Goal: Transaction & Acquisition: Subscribe to service/newsletter

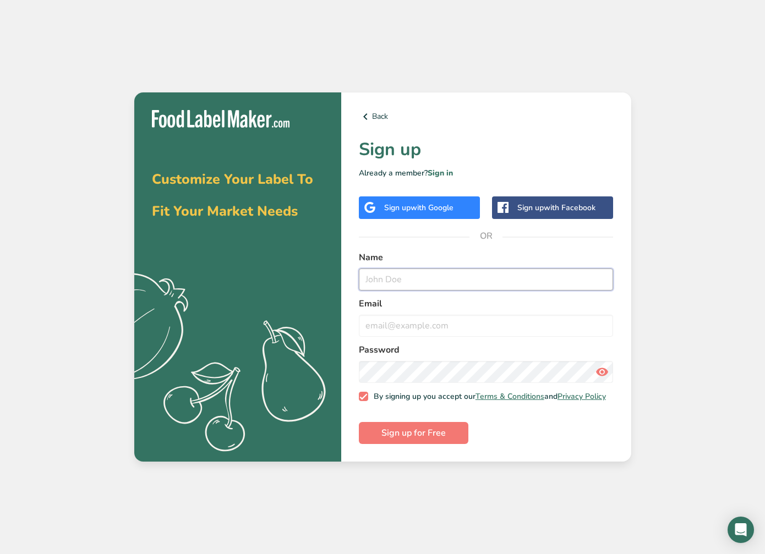
click at [418, 276] on input "text" at bounding box center [486, 280] width 255 height 22
type input "[PERSON_NAME]"
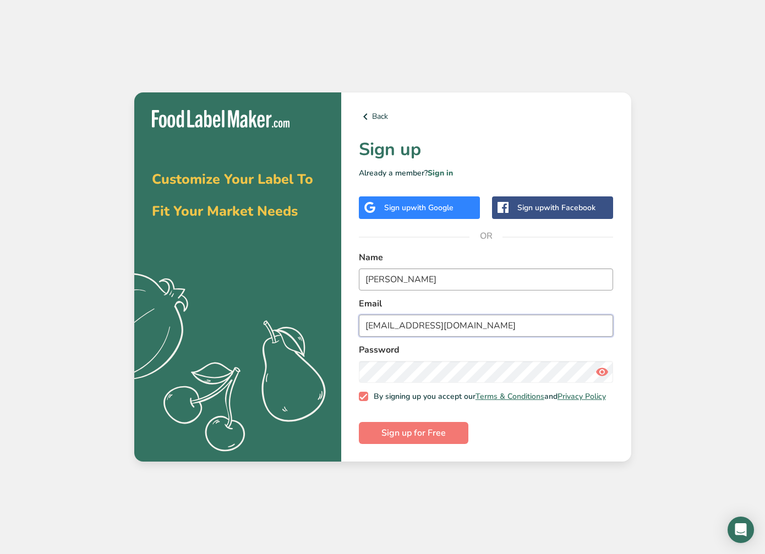
type input "[EMAIL_ADDRESS][DOMAIN_NAME]"
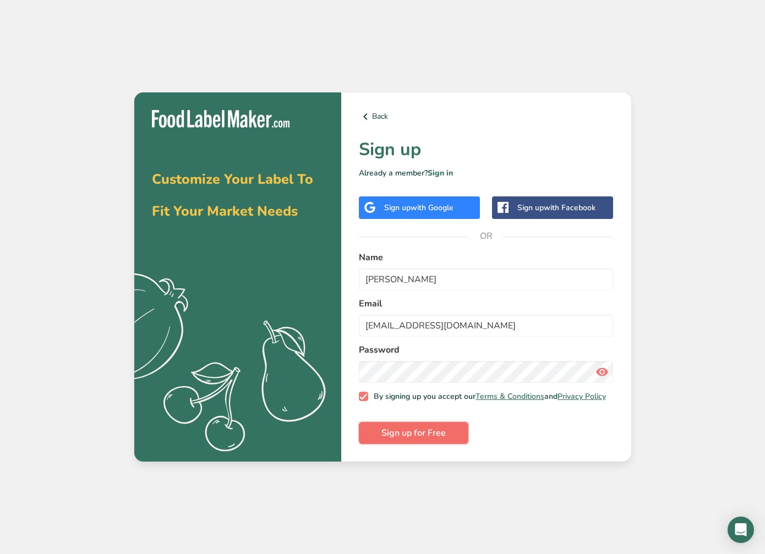
click at [411, 437] on span "Sign up for Free" at bounding box center [413, 433] width 64 height 13
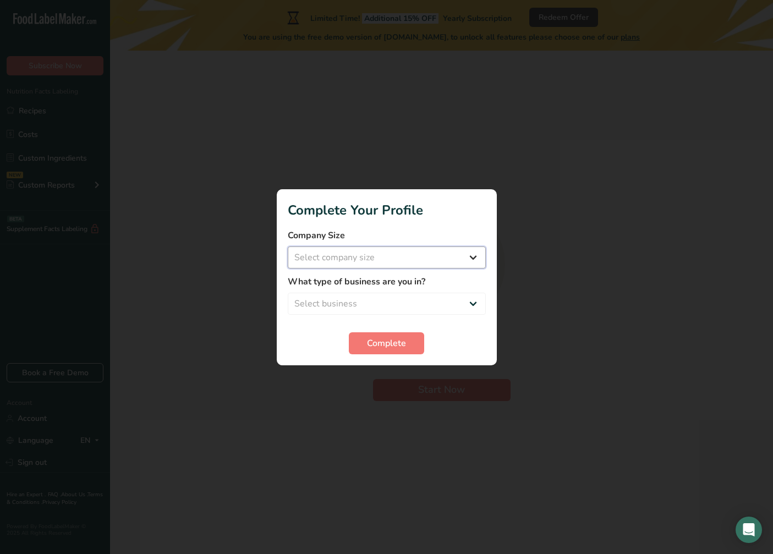
click at [475, 258] on select "Select company size Fewer than 10 Employees 10 to 50 Employees 51 to 500 Employ…" at bounding box center [387, 258] width 198 height 22
select select "3"
click at [288, 247] on select "Select company size Fewer than 10 Employees 10 to 50 Employees 51 to 500 Employ…" at bounding box center [387, 258] width 198 height 22
click at [472, 301] on select "Select business Packaged Food Manufacturer Restaurant & Cafe Bakery Meal Plans …" at bounding box center [387, 304] width 198 height 22
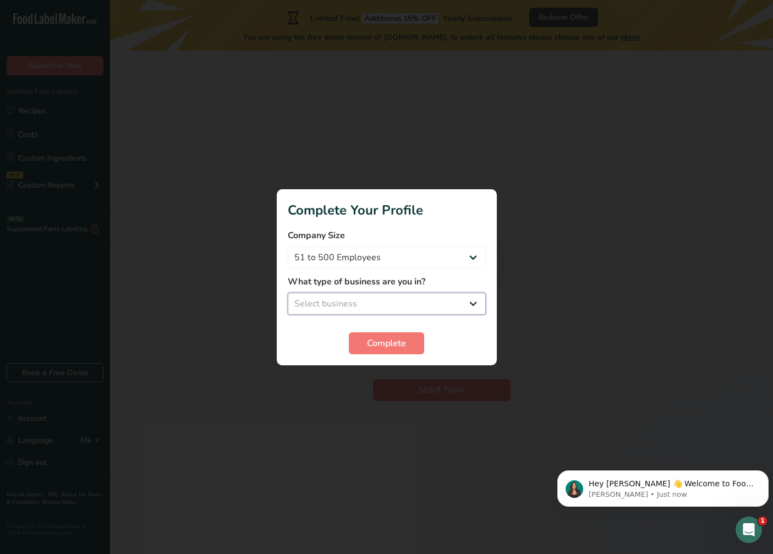
select select "1"
click at [288, 293] on select "Select business Packaged Food Manufacturer Restaurant & Cafe Bakery Meal Plans …" at bounding box center [387, 304] width 198 height 22
click at [387, 340] on span "Complete" at bounding box center [386, 343] width 39 height 13
